Goal: Book appointment/travel/reservation

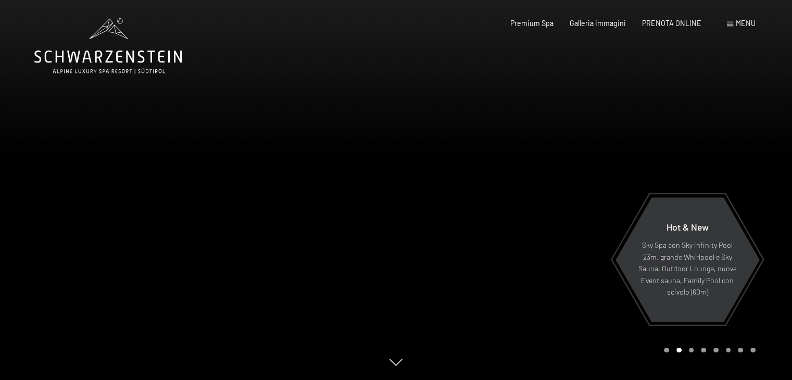
click at [739, 21] on span "Menu" at bounding box center [746, 23] width 20 height 9
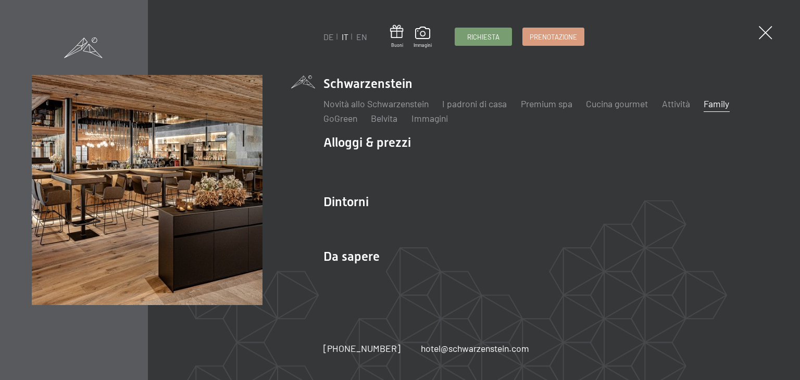
click at [721, 103] on link "Family" at bounding box center [716, 103] width 26 height 11
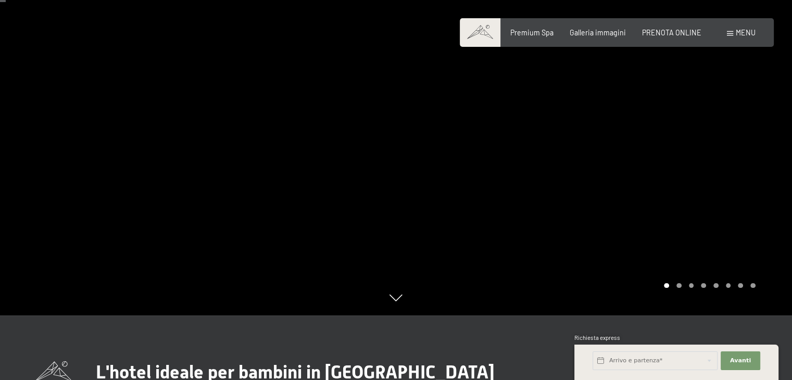
scroll to position [52, 0]
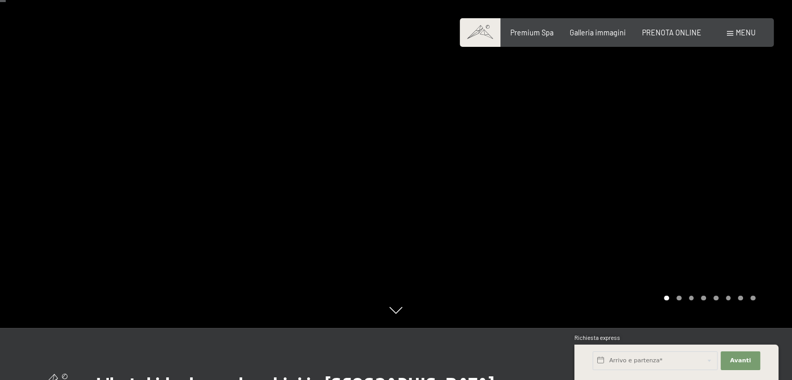
drag, startPoint x: 638, startPoint y: 178, endPoint x: 273, endPoint y: 172, distance: 365.0
click at [312, 328] on div at bounding box center [395, 328] width 751 height 0
click at [710, 196] on div at bounding box center [594, 138] width 396 height 380
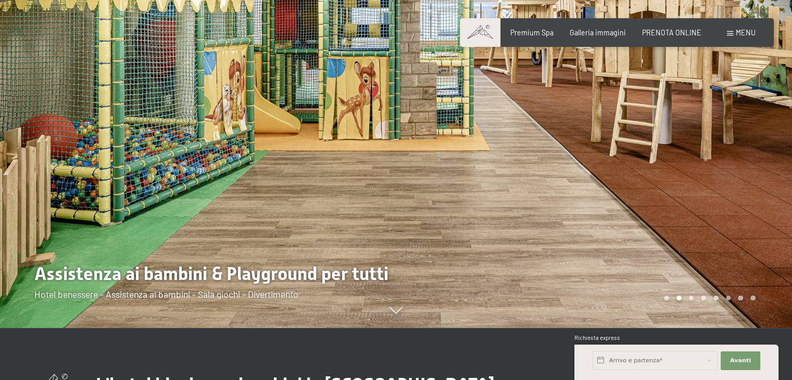
click at [722, 162] on div at bounding box center [594, 138] width 396 height 380
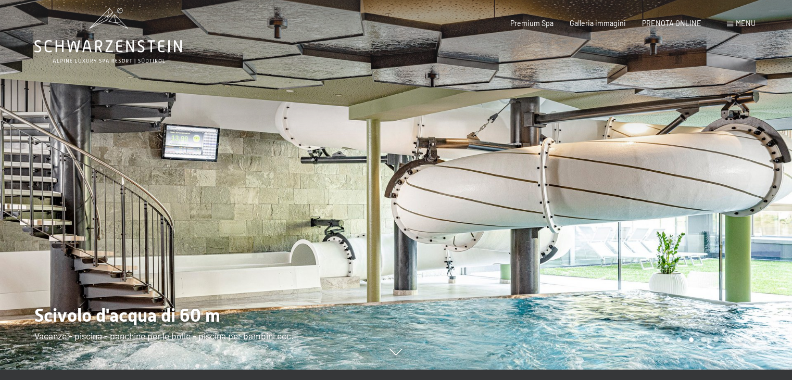
scroll to position [0, 0]
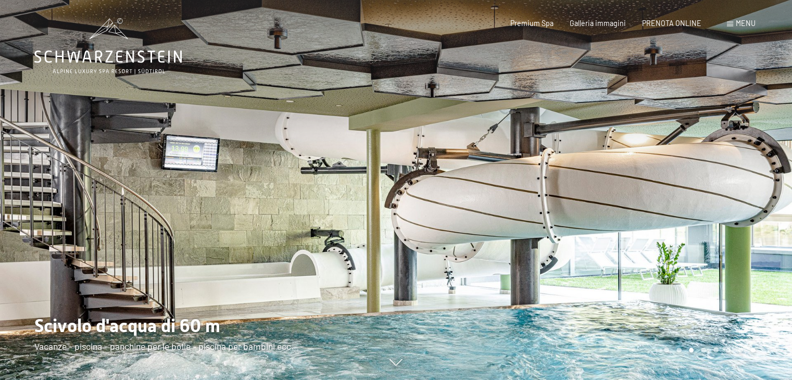
click at [735, 198] on div at bounding box center [594, 190] width 396 height 380
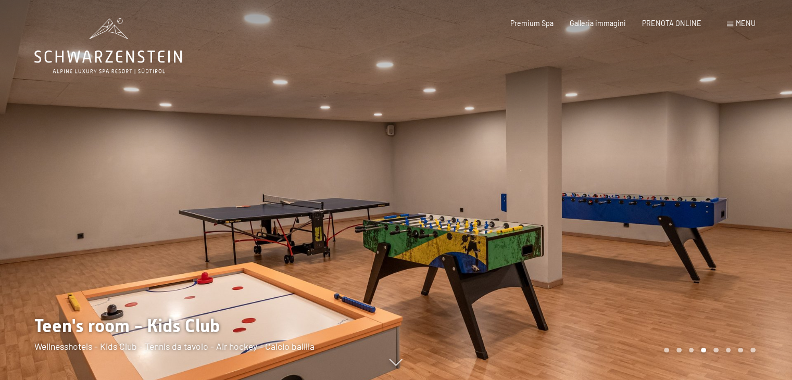
click at [735, 198] on div at bounding box center [594, 190] width 396 height 380
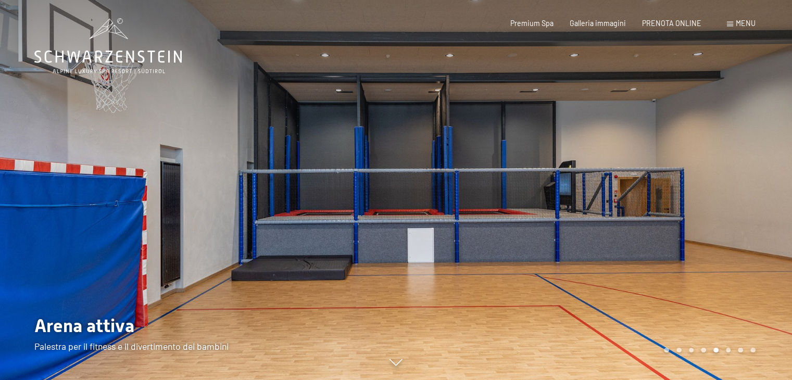
click at [735, 198] on div at bounding box center [594, 190] width 396 height 380
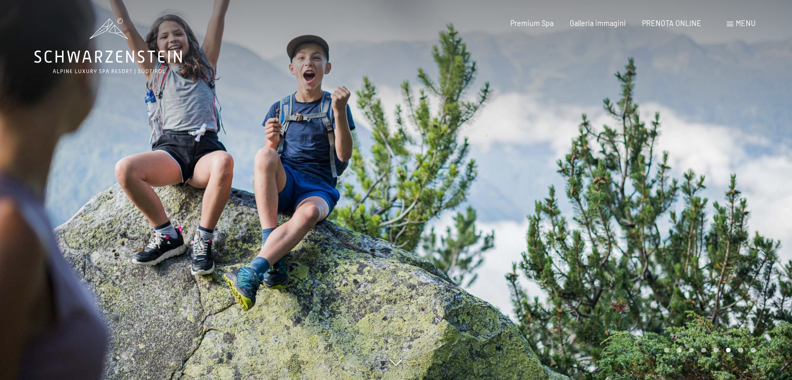
click at [735, 198] on div at bounding box center [594, 190] width 396 height 380
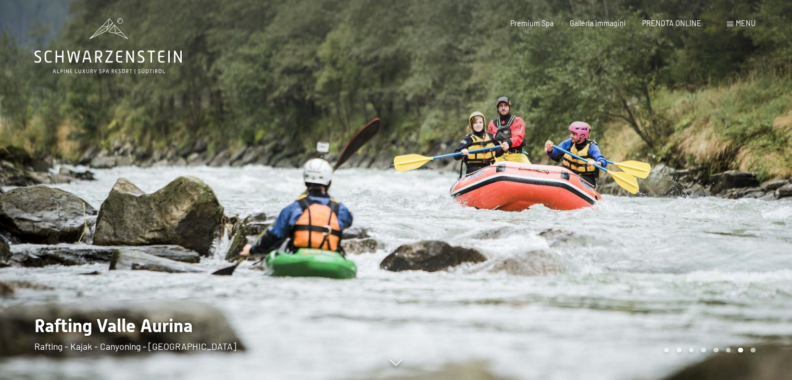
click at [735, 198] on div at bounding box center [594, 190] width 396 height 380
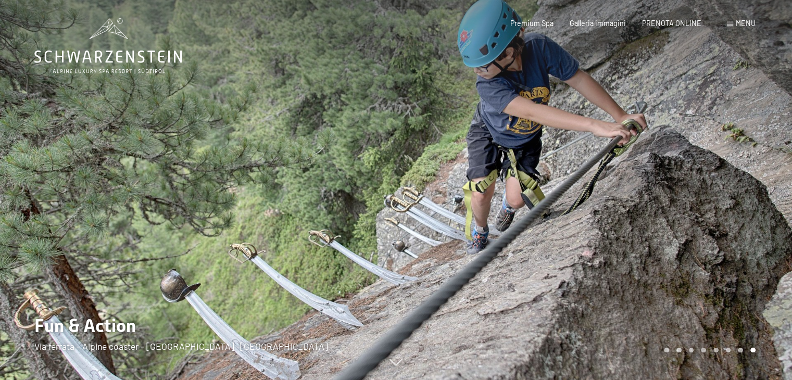
click at [735, 198] on div at bounding box center [594, 190] width 396 height 380
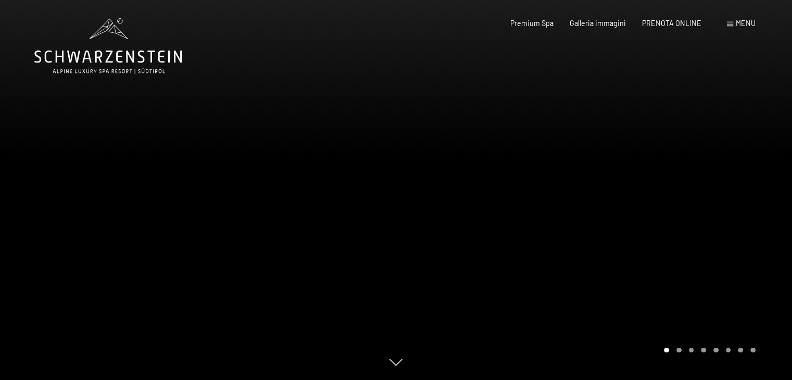
click at [739, 199] on div at bounding box center [594, 190] width 396 height 380
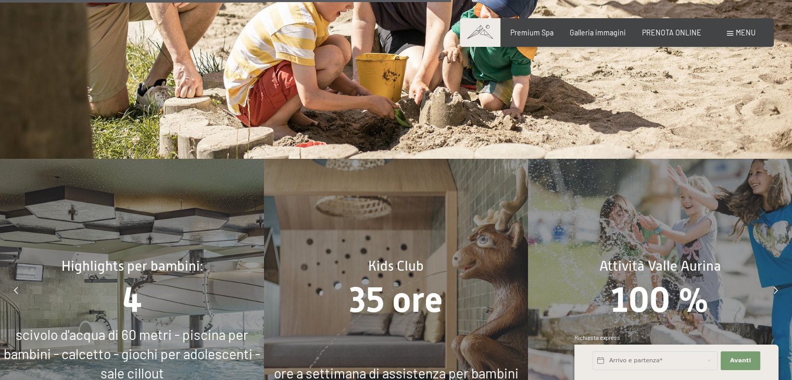
scroll to position [4009, 0]
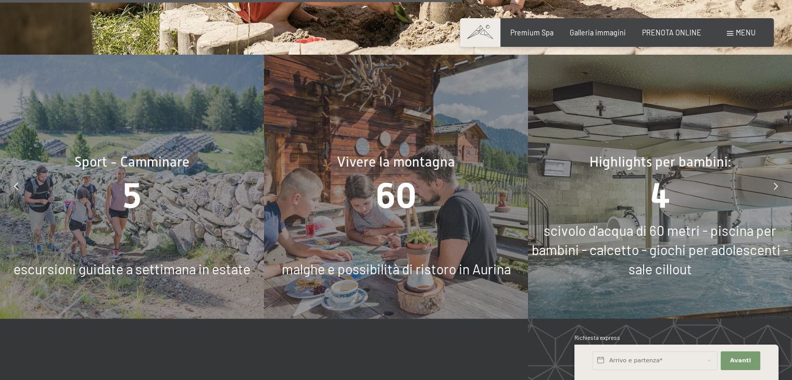
click at [775, 183] on icon at bounding box center [776, 186] width 4 height 7
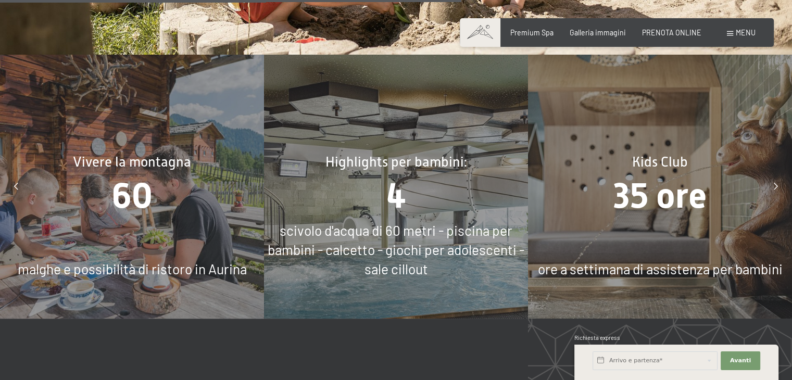
click at [775, 183] on icon at bounding box center [776, 186] width 4 height 7
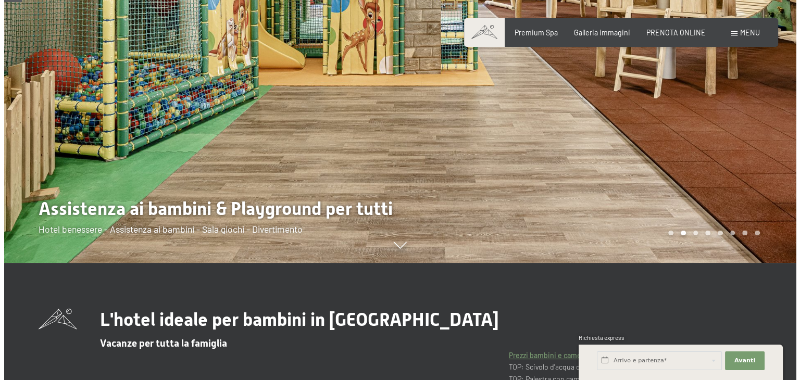
scroll to position [0, 0]
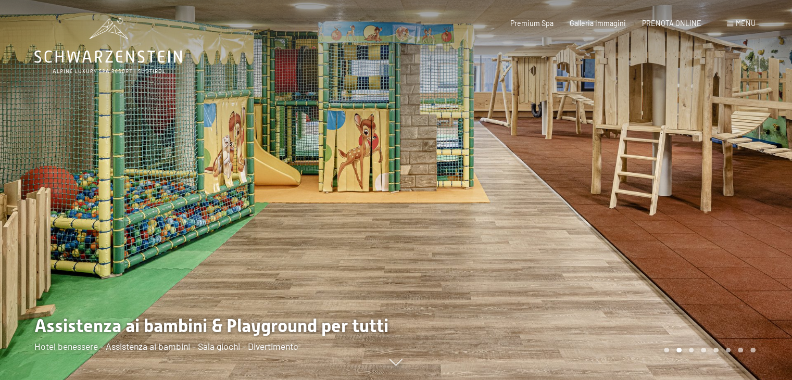
click at [742, 22] on span "Menu" at bounding box center [746, 23] width 20 height 9
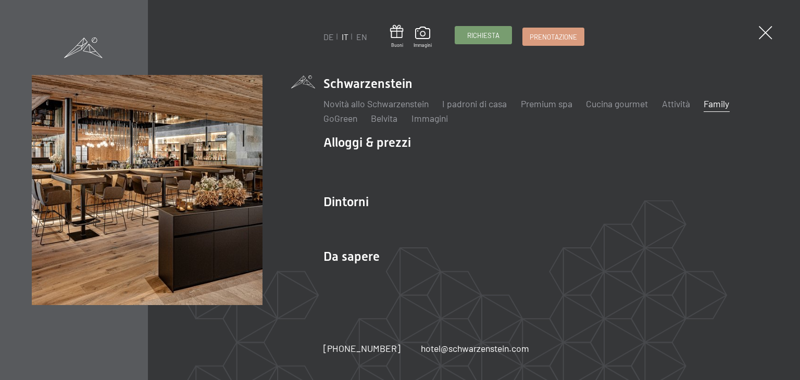
click at [476, 36] on span "Richiesta" at bounding box center [483, 35] width 32 height 9
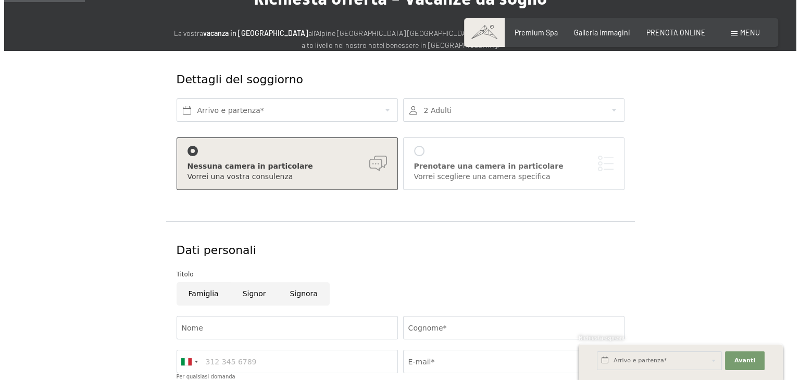
scroll to position [52, 0]
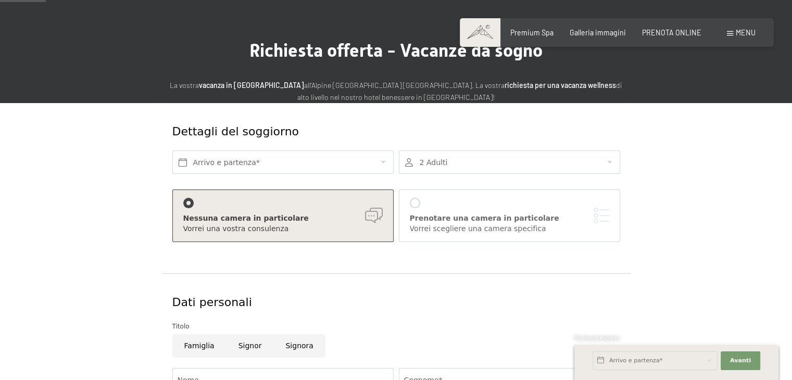
click at [745, 31] on span "Menu" at bounding box center [746, 32] width 20 height 9
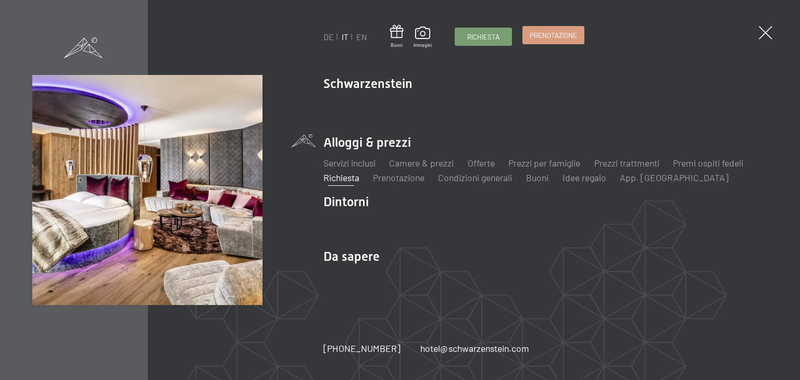
click at [542, 34] on span "Prenotazione" at bounding box center [553, 35] width 47 height 9
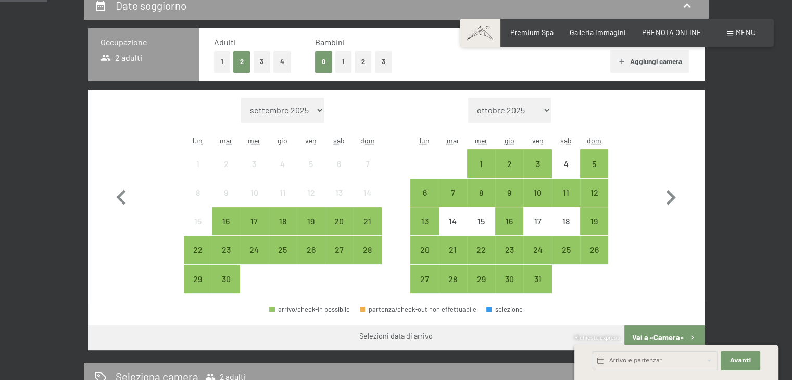
scroll to position [260, 0]
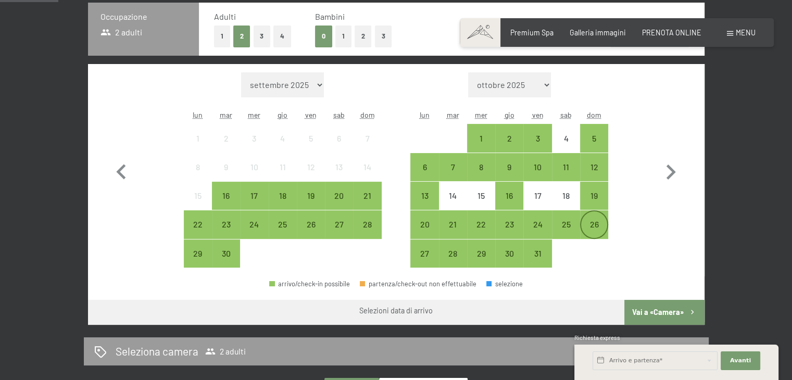
click at [585, 222] on div "26" at bounding box center [594, 233] width 26 height 26
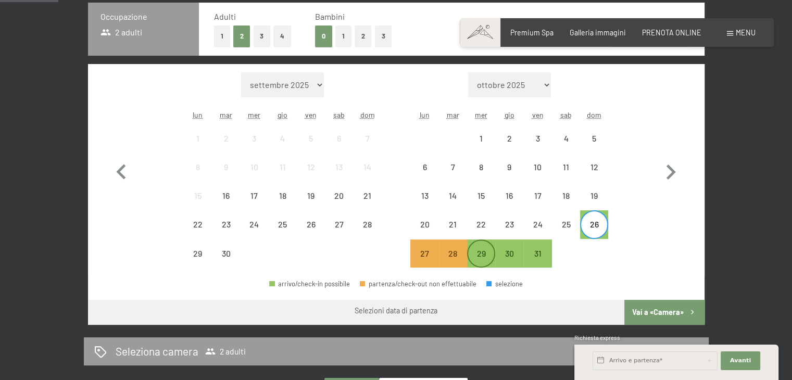
click at [473, 254] on div "29" at bounding box center [481, 262] width 26 height 26
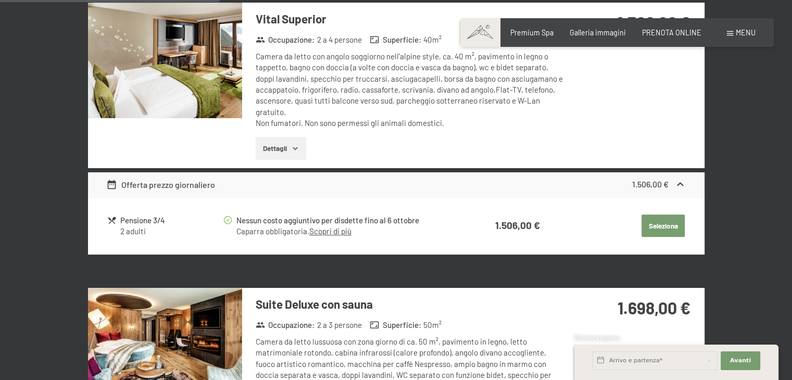
scroll to position [937, 0]
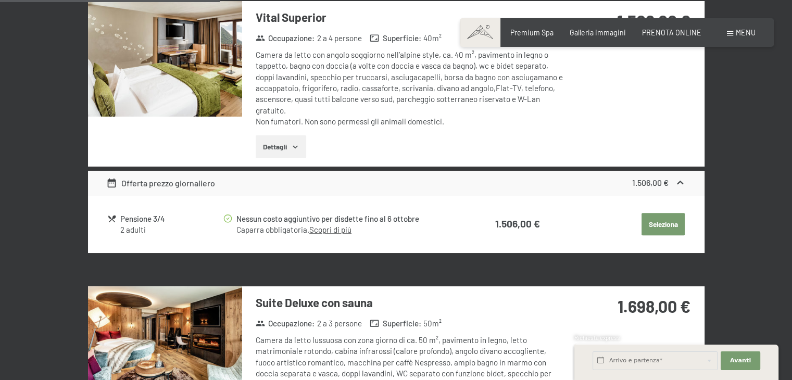
click at [658, 223] on button "Seleziona" at bounding box center [662, 224] width 43 height 23
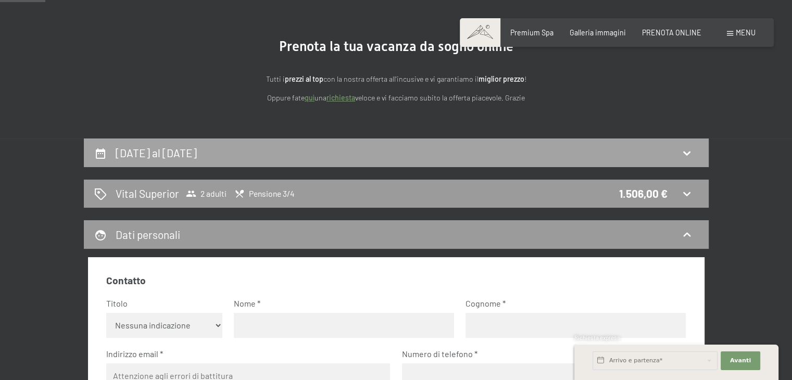
scroll to position [69, 0]
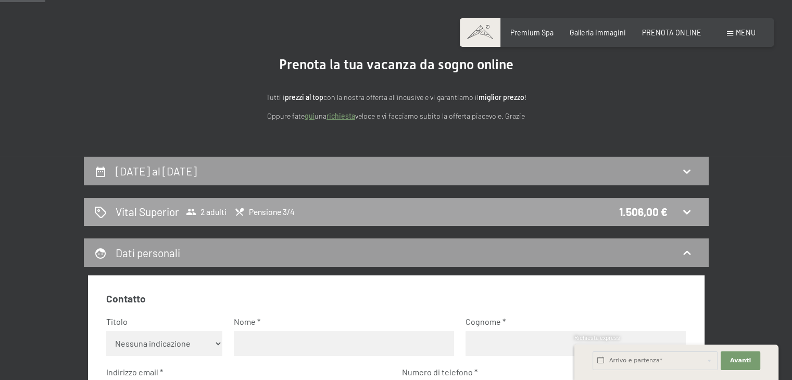
click at [685, 210] on icon at bounding box center [687, 212] width 12 height 12
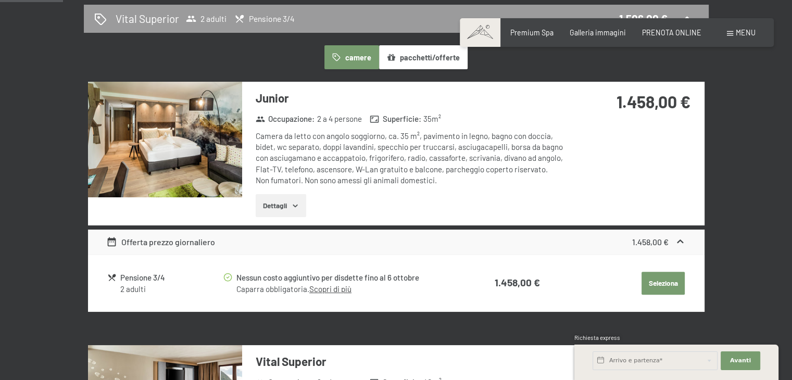
scroll to position [278, 0]
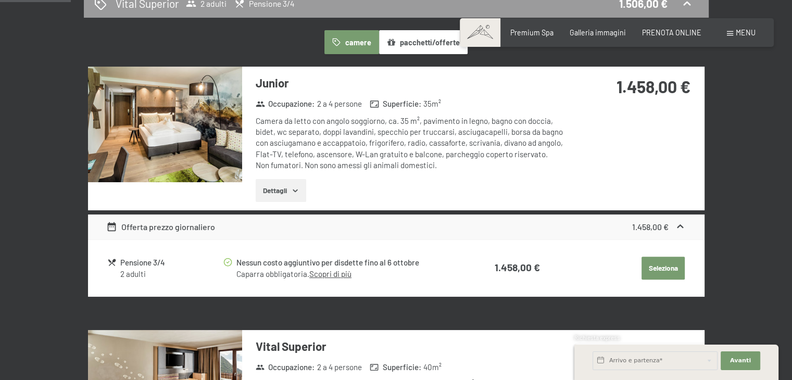
click at [135, 273] on div "2 adulti" at bounding box center [171, 274] width 102 height 11
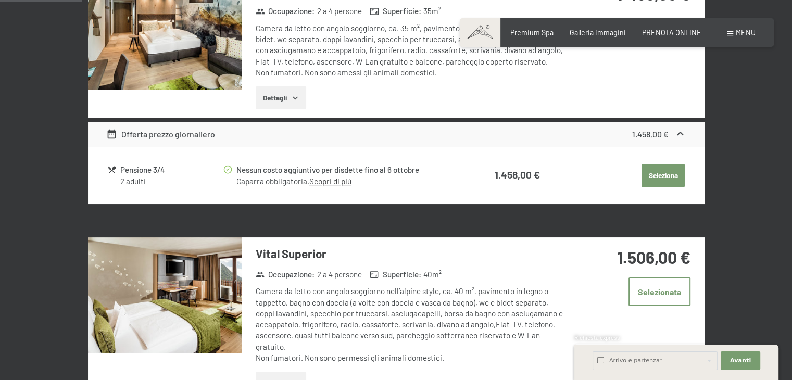
scroll to position [382, 0]
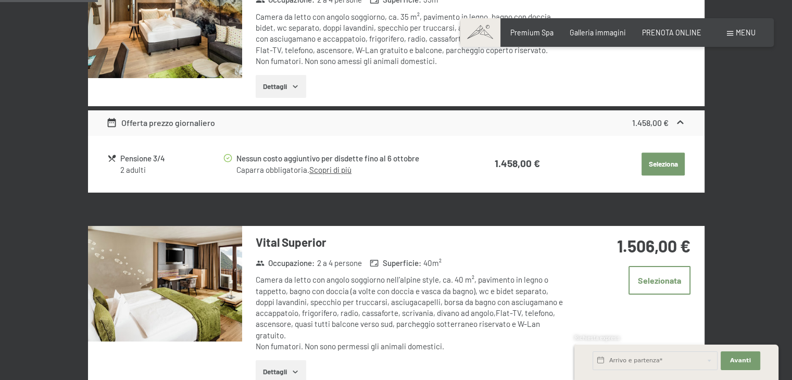
click at [679, 124] on icon at bounding box center [680, 122] width 11 height 11
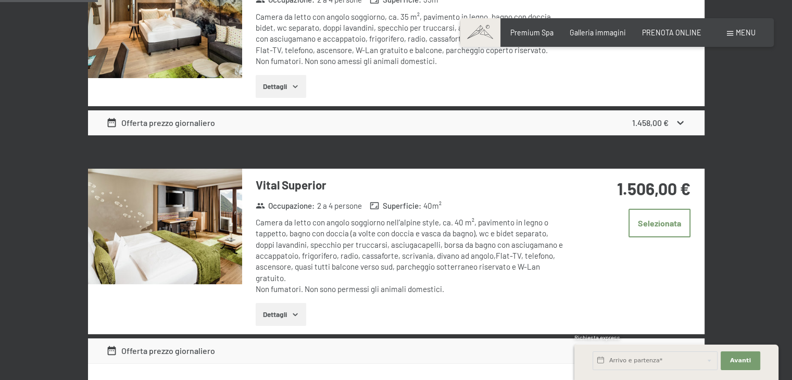
click at [679, 122] on icon at bounding box center [680, 123] width 6 height 4
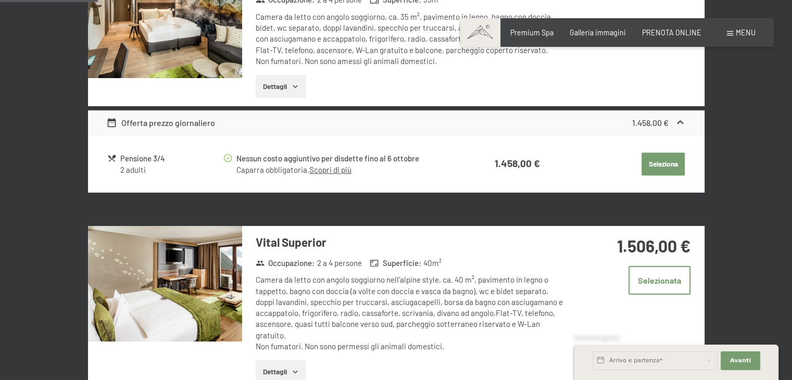
click at [653, 161] on button "Seleziona" at bounding box center [662, 164] width 43 height 23
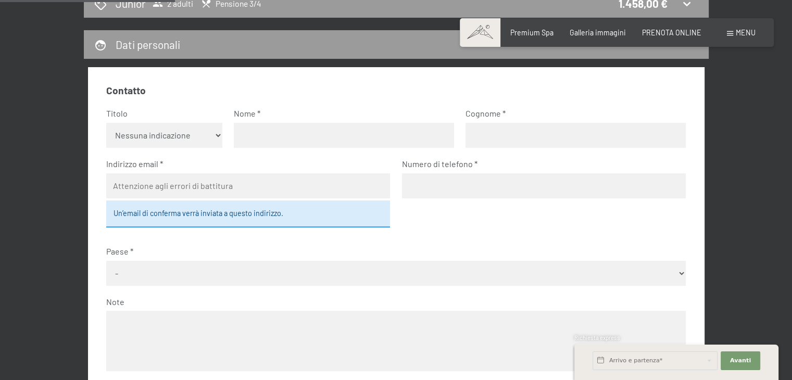
scroll to position [0, 0]
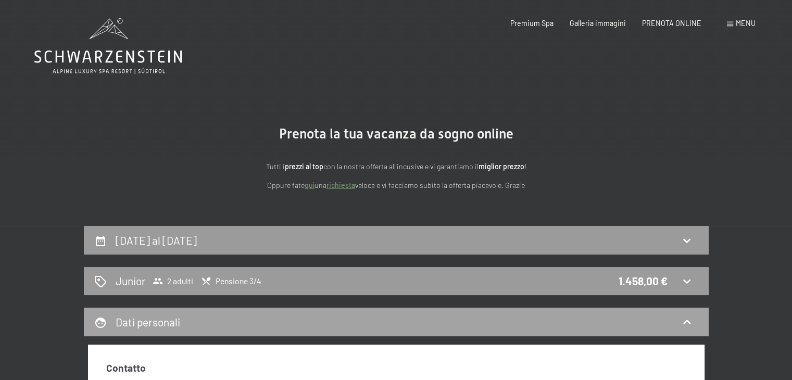
click at [683, 319] on icon at bounding box center [687, 322] width 12 height 12
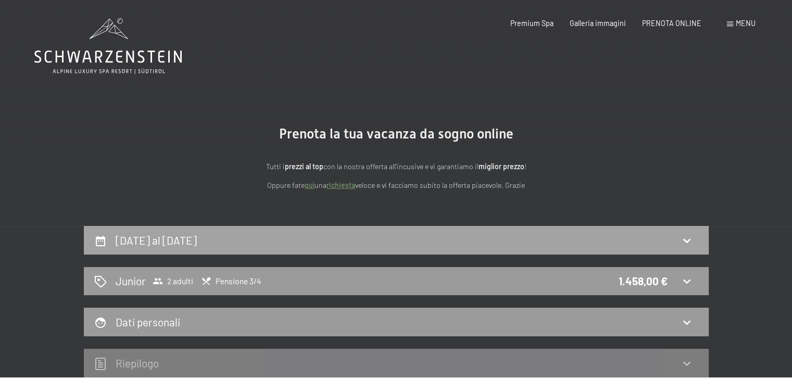
click at [685, 238] on icon at bounding box center [687, 240] width 12 height 12
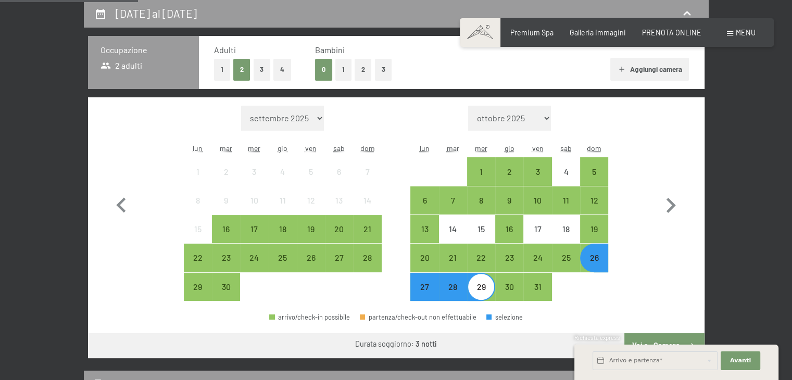
scroll to position [173, 0]
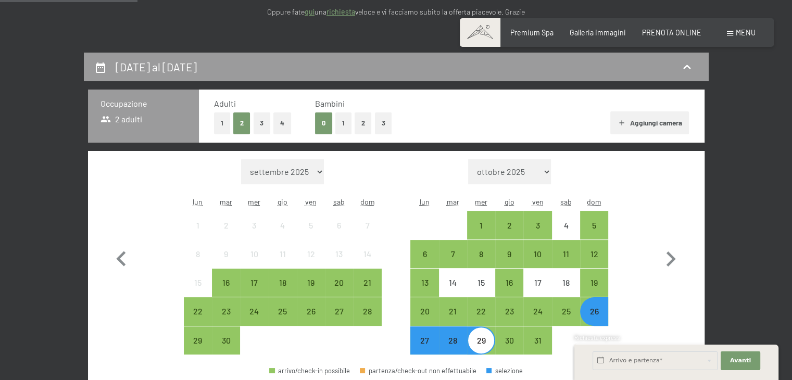
click at [366, 119] on button "2" at bounding box center [363, 122] width 17 height 21
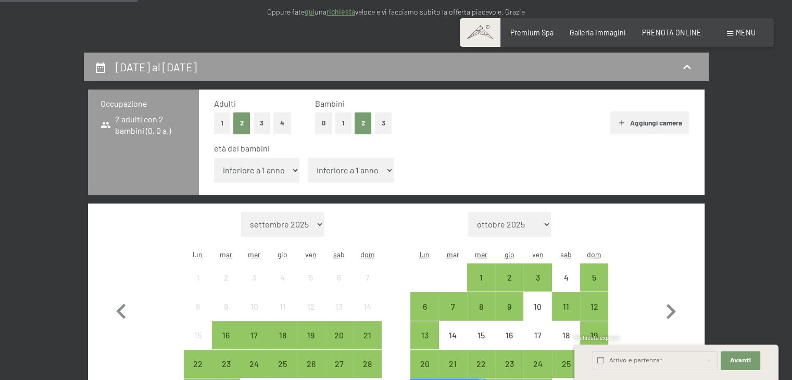
click at [289, 173] on select "inferiore a 1 anno 1 anno 2 anni 3 anni 4 anni 5 anni 6 anni 7 anni 8 anni 9 an…" at bounding box center [257, 170] width 86 height 25
select select "2"
click at [214, 158] on select "inferiore a 1 anno 1 anno 2 anni 3 anni 4 anni 5 anni 6 anni 7 anni 8 anni 9 an…" at bounding box center [257, 170] width 86 height 25
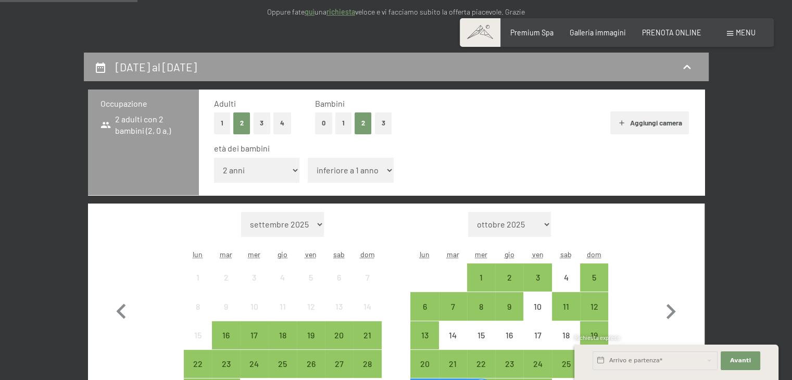
click at [385, 171] on select "inferiore a 1 anno 1 anno 2 anni 3 anni 4 anni 5 anni 6 anni 7 anni 8 anni 9 an…" at bounding box center [351, 170] width 86 height 25
select select "3"
click at [308, 158] on select "inferiore a 1 anno 1 anno 2 anni 3 anni 4 anni 5 anni 6 anni 7 anni 8 anni 9 an…" at bounding box center [351, 170] width 86 height 25
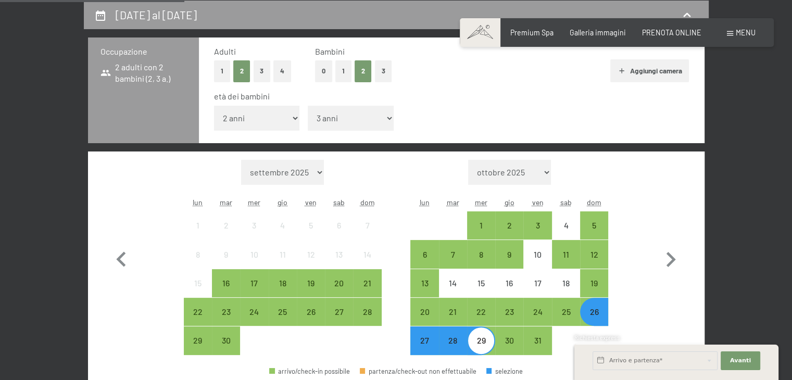
scroll to position [278, 0]
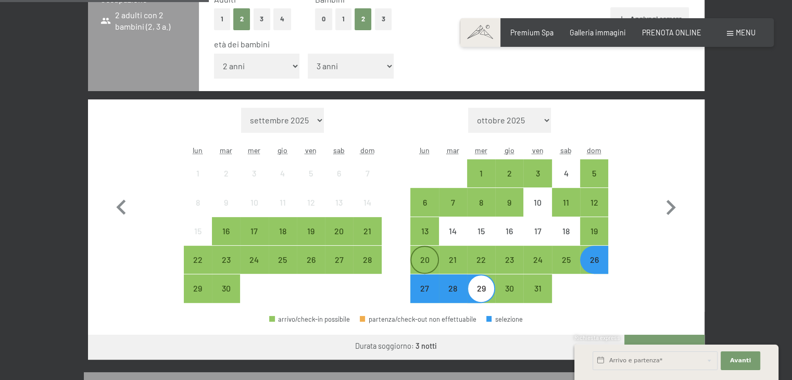
click at [424, 262] on div "20" at bounding box center [424, 269] width 26 height 26
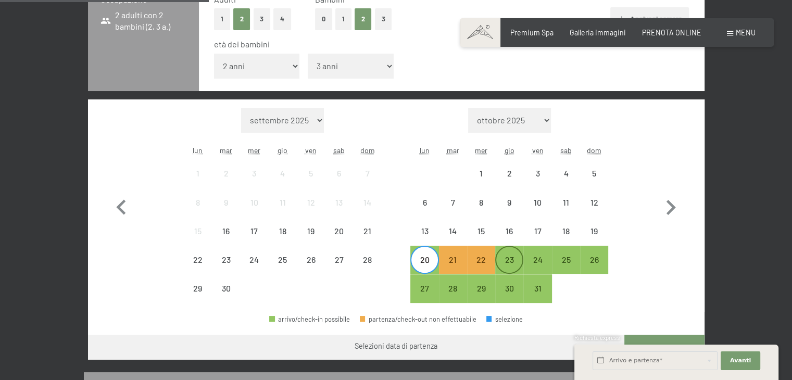
click at [507, 260] on div "23" at bounding box center [509, 269] width 26 height 26
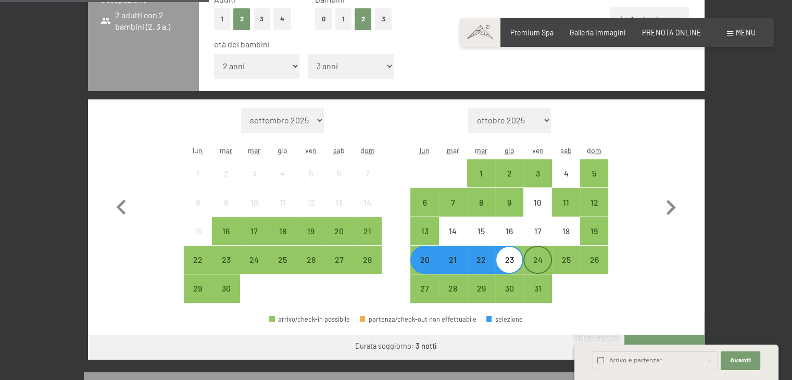
click at [534, 261] on div "24" at bounding box center [537, 269] width 26 height 26
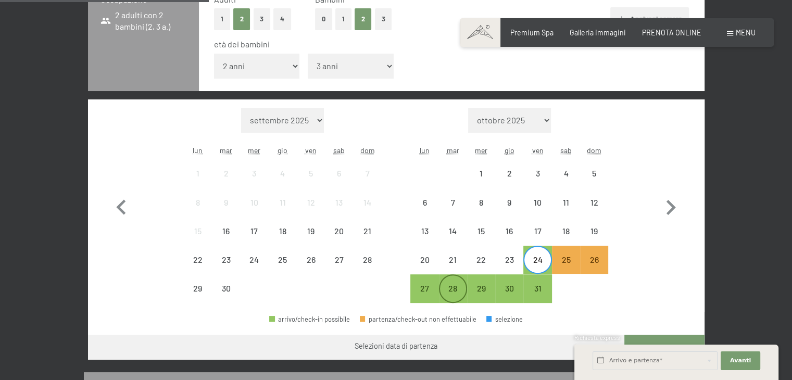
click at [460, 284] on div "28" at bounding box center [453, 297] width 26 height 26
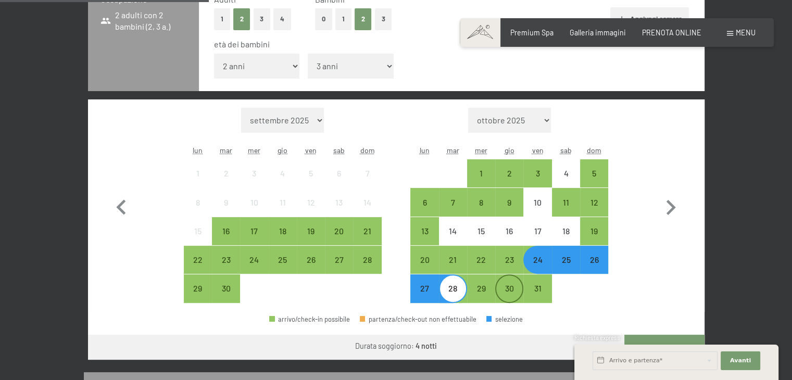
click at [500, 289] on div "30" at bounding box center [509, 297] width 26 height 26
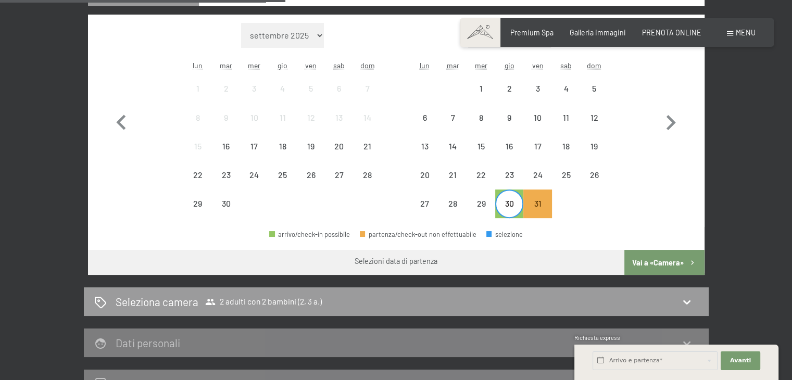
scroll to position [330, 0]
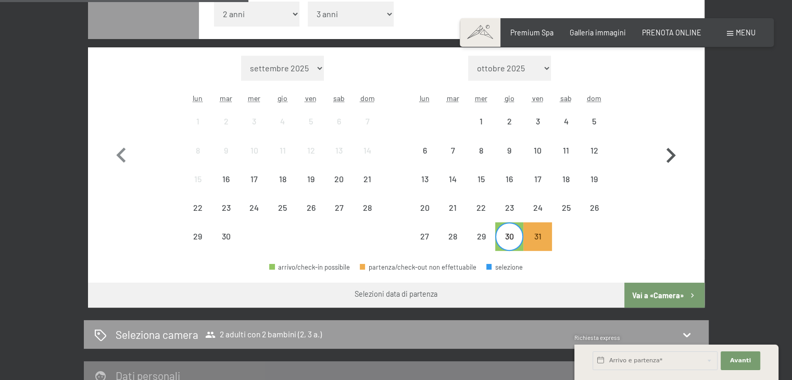
click at [672, 153] on icon "button" at bounding box center [670, 155] width 9 height 15
select select "2025-10-01"
select select "2025-11-01"
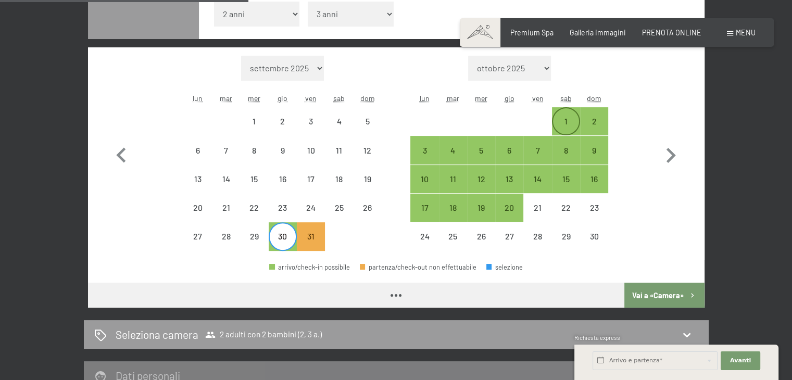
select select "2025-10-01"
select select "2025-11-01"
click at [566, 122] on div "1" at bounding box center [566, 130] width 26 height 26
select select "2025-10-01"
select select "2025-11-01"
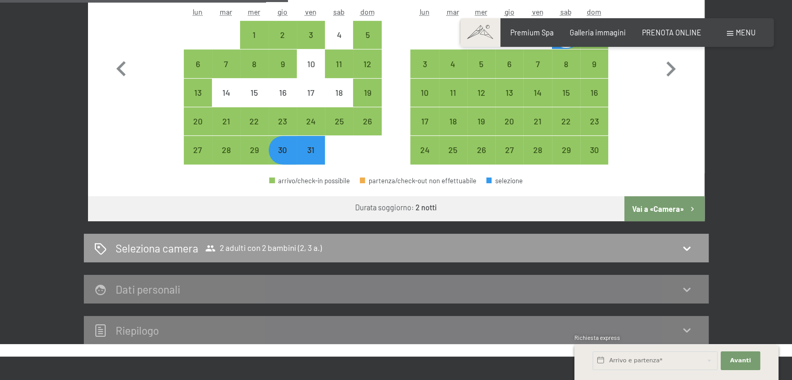
scroll to position [434, 0]
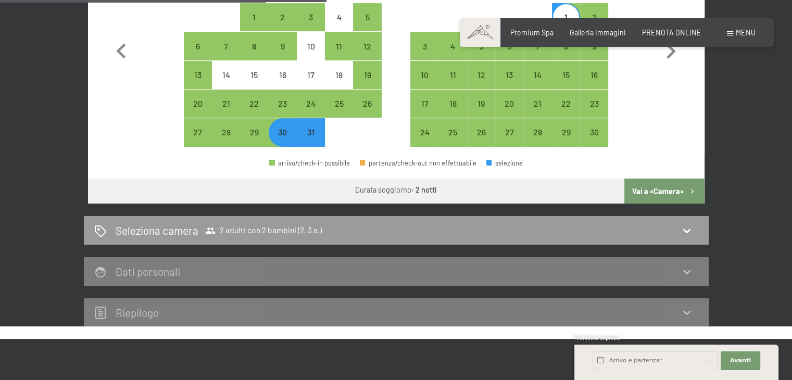
click at [679, 189] on button "Vai a «Camera»" at bounding box center [664, 191] width 80 height 25
select select "2025-10-01"
select select "2025-11-01"
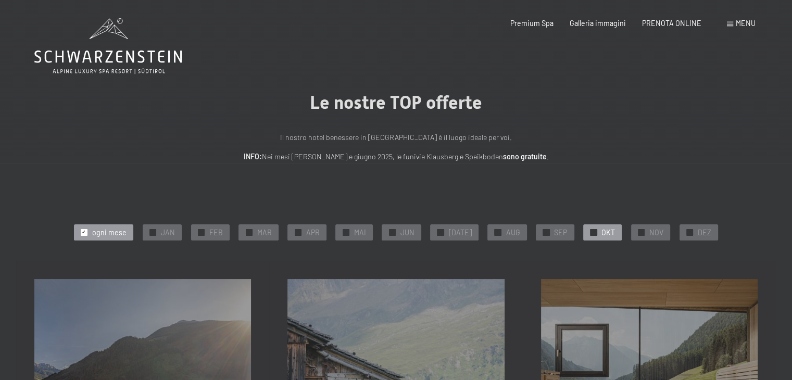
click at [590, 233] on div at bounding box center [593, 232] width 7 height 7
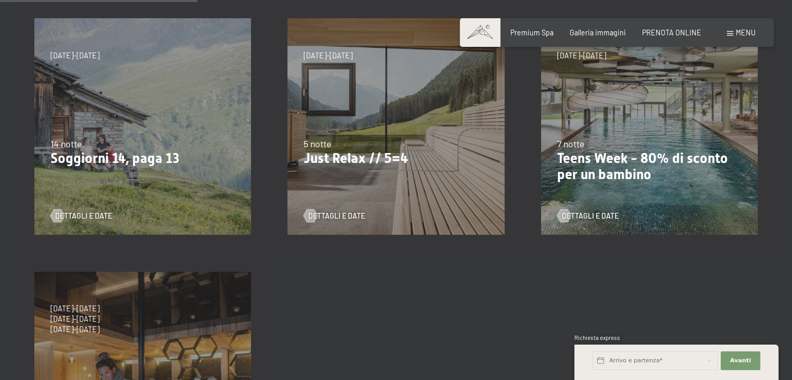
scroll to position [312, 0]
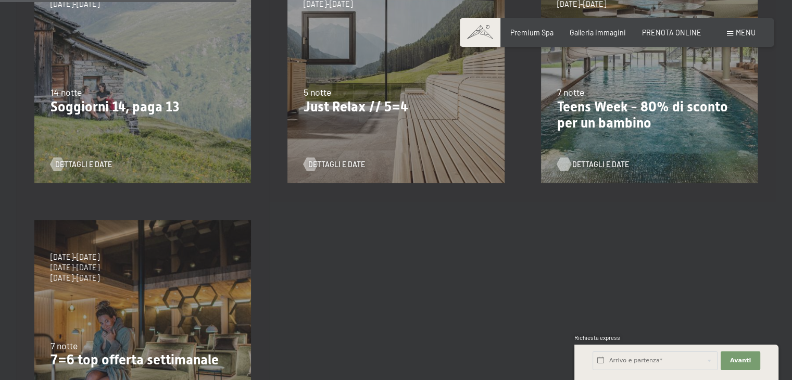
click at [587, 161] on span "Dettagli e Date" at bounding box center [600, 164] width 57 height 10
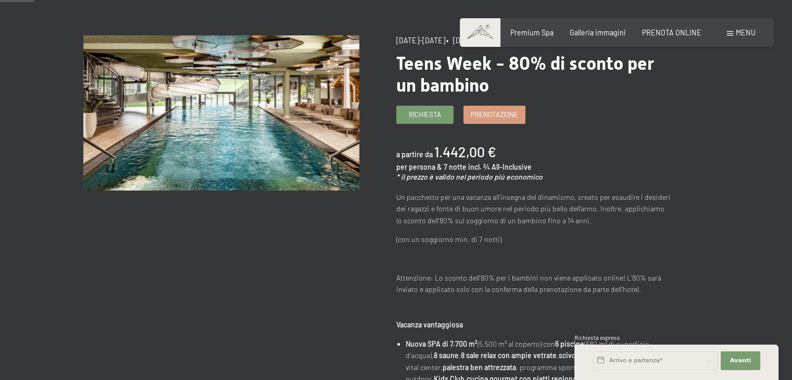
scroll to position [52, 0]
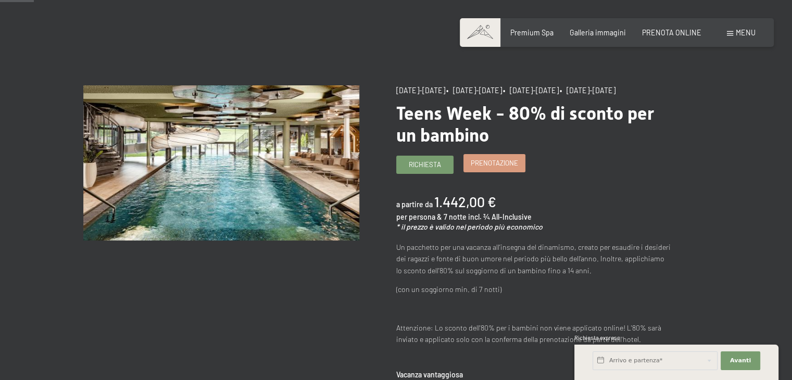
click at [495, 168] on span "Prenotazione" at bounding box center [494, 162] width 47 height 9
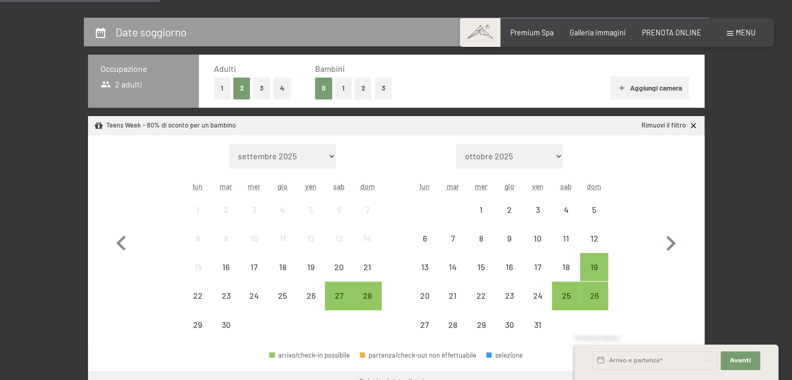
click at [361, 90] on button "2" at bounding box center [363, 88] width 17 height 21
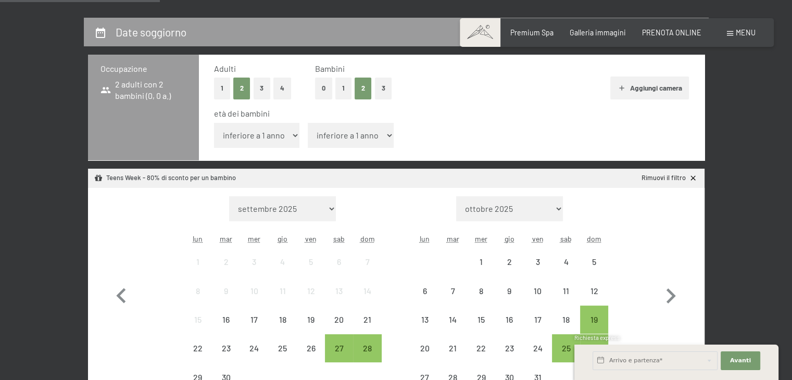
click at [298, 133] on select "inferiore a 1 anno 1 anno 2 anni 3 anni 4 anni 5 anni 6 anni 7 anni 8 anni 9 an…" at bounding box center [257, 135] width 86 height 25
select select "2"
click at [214, 123] on select "inferiore a 1 anno 1 anno 2 anni 3 anni 4 anni 5 anni 6 anni 7 anni 8 anni 9 an…" at bounding box center [257, 135] width 86 height 25
click at [343, 140] on select "inferiore a 1 anno 1 anno 2 anni 3 anni 4 anni 5 anni 6 anni 7 anni 8 anni 9 an…" at bounding box center [351, 135] width 86 height 25
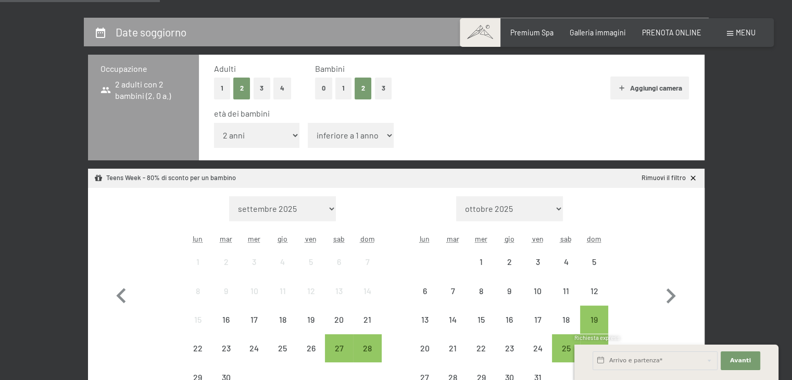
select select "3"
click at [308, 123] on select "inferiore a 1 anno 1 anno 2 anni 3 anni 4 anni 5 anni 6 anni 7 anni 8 anni 9 an…" at bounding box center [351, 135] width 86 height 25
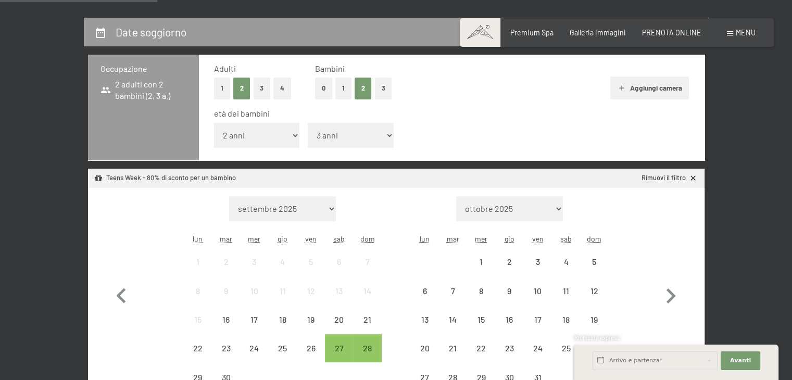
scroll to position [312, 0]
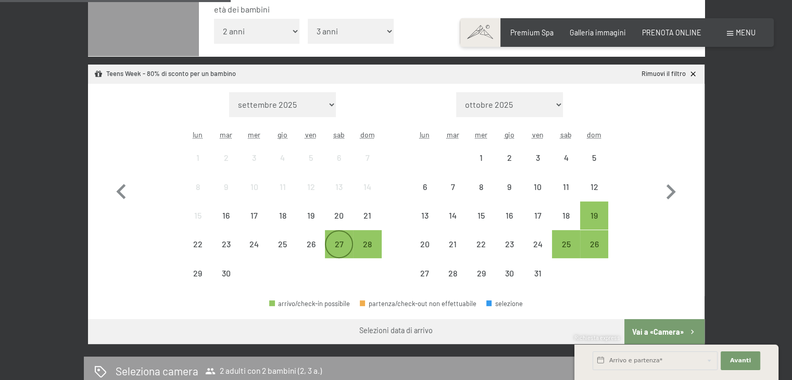
click at [340, 246] on div "27" at bounding box center [339, 253] width 26 height 26
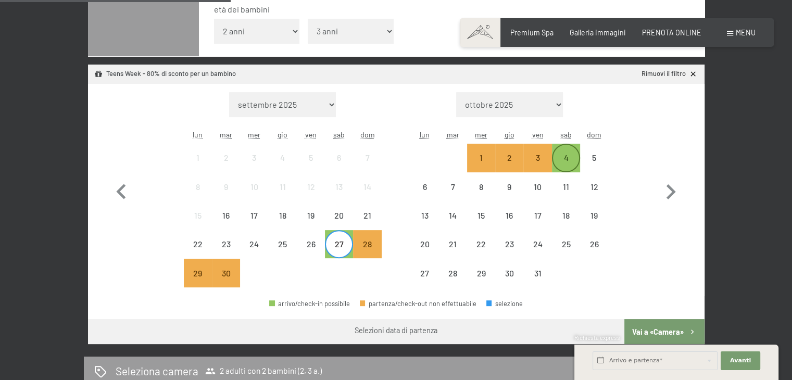
click at [570, 153] on div "4" at bounding box center [566, 158] width 26 height 26
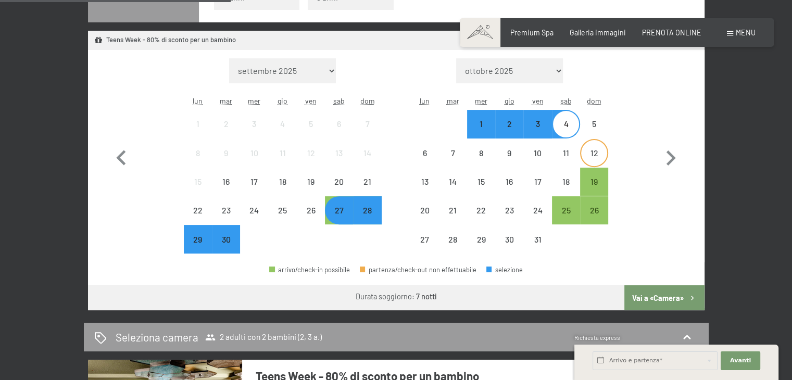
scroll to position [364, 0]
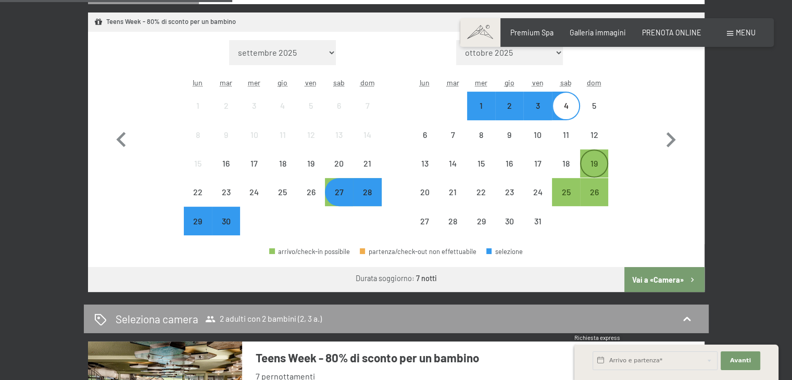
click at [598, 163] on div "19" at bounding box center [594, 172] width 26 height 26
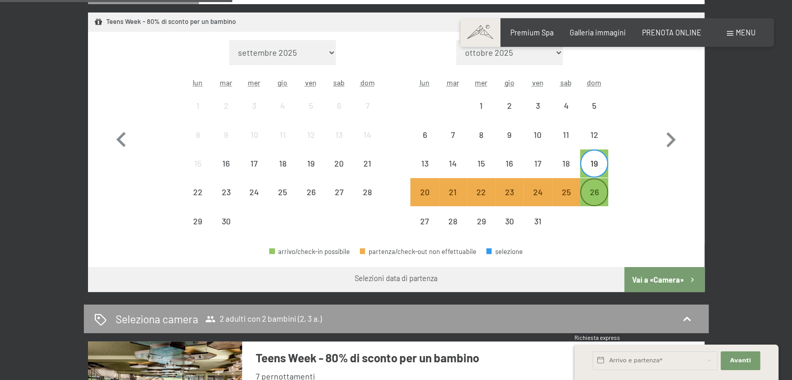
click at [596, 193] on div "26" at bounding box center [594, 201] width 26 height 26
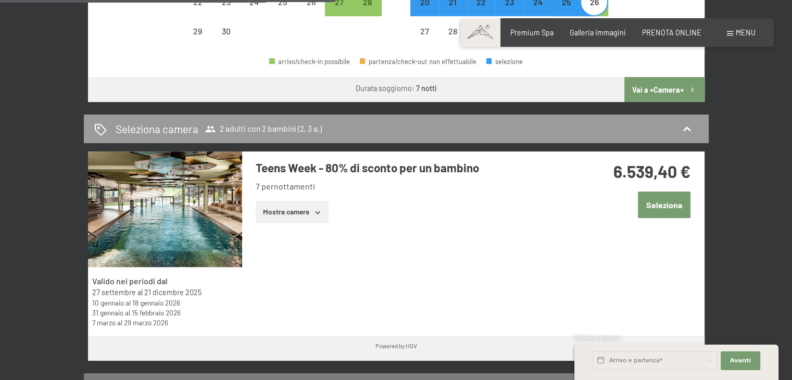
scroll to position [573, 0]
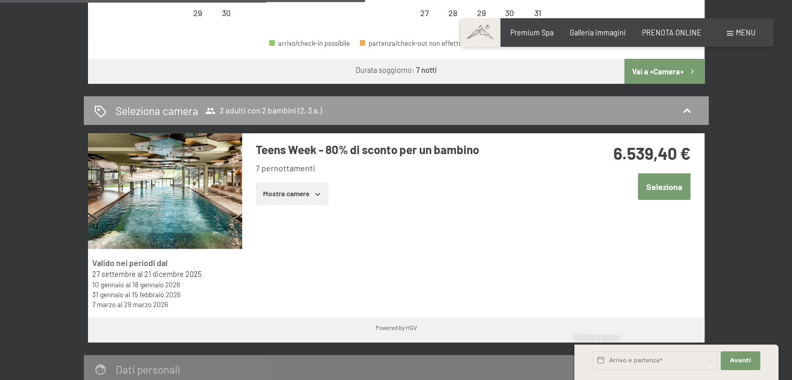
click at [667, 187] on button "Seleziona" at bounding box center [664, 186] width 53 height 27
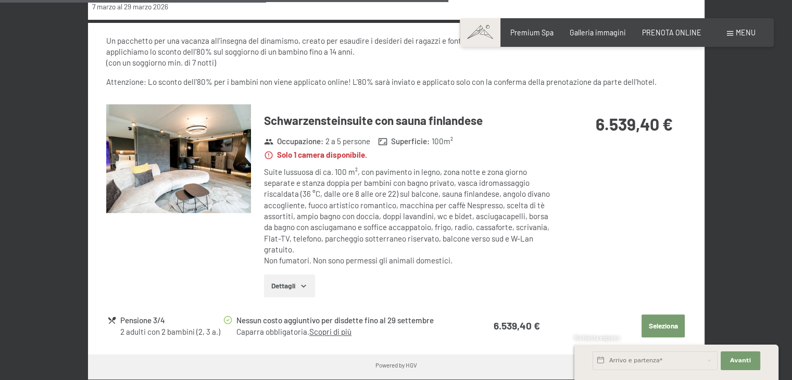
scroll to position [837, 0]
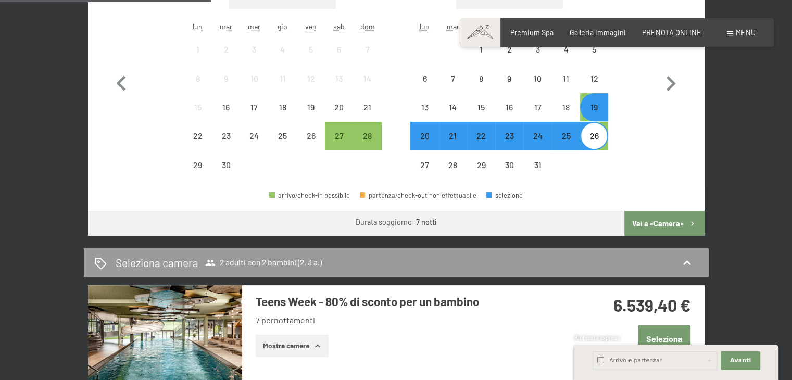
click at [685, 219] on button "Vai a «Camera»" at bounding box center [664, 223] width 80 height 25
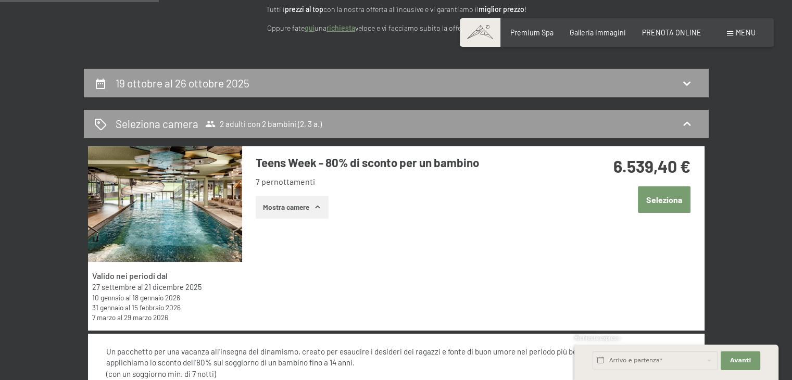
scroll to position [121, 0]
